Goal: Navigation & Orientation: Find specific page/section

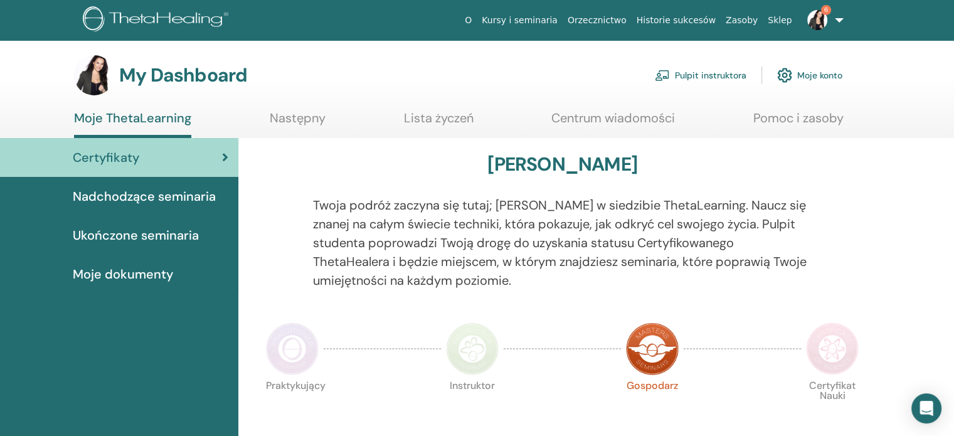
click at [715, 73] on link "Pulpit instruktora" at bounding box center [700, 75] width 92 height 28
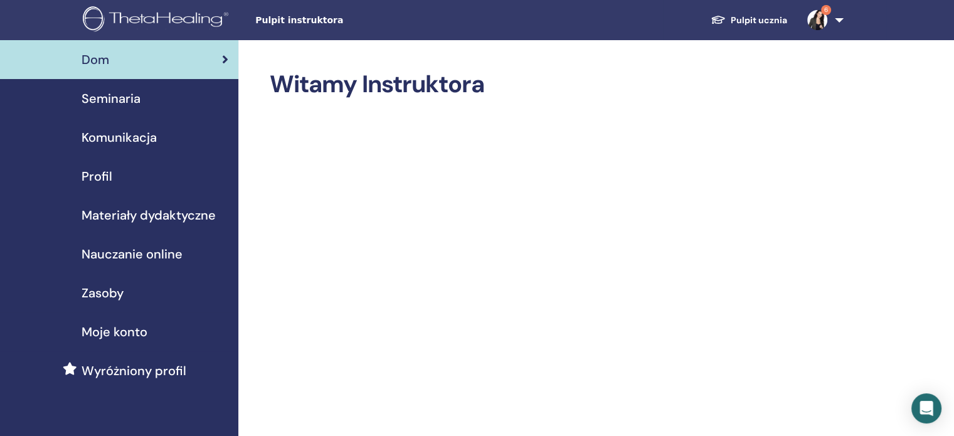
click at [115, 97] on span "Seminaria" at bounding box center [110, 98] width 59 height 19
